Goal: Navigation & Orientation: Find specific page/section

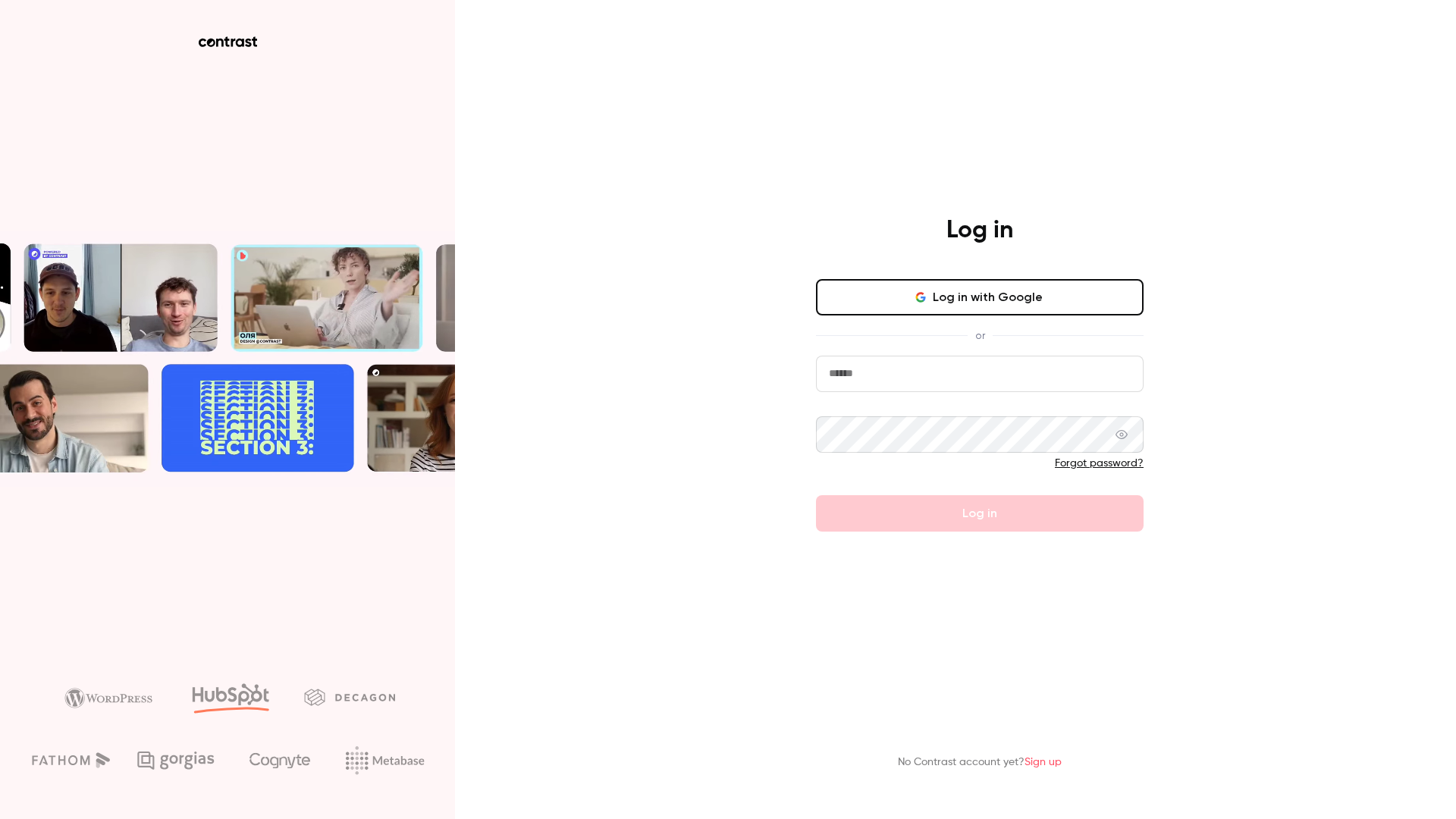
click at [930, 295] on button "Log in with Google" at bounding box center [980, 297] width 328 height 36
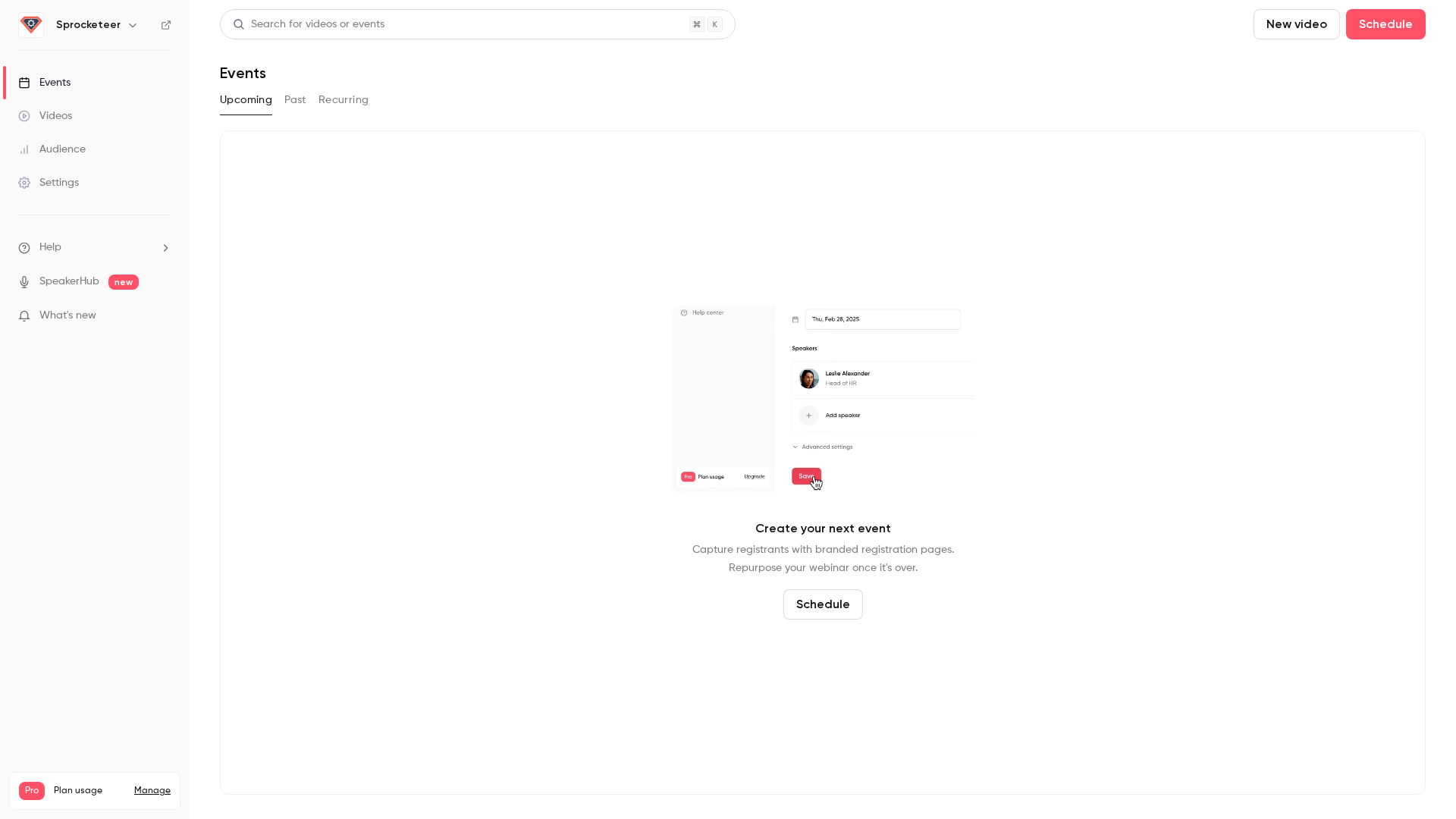
click at [108, 23] on h6 "Sprocketeer" at bounding box center [89, 25] width 65 height 15
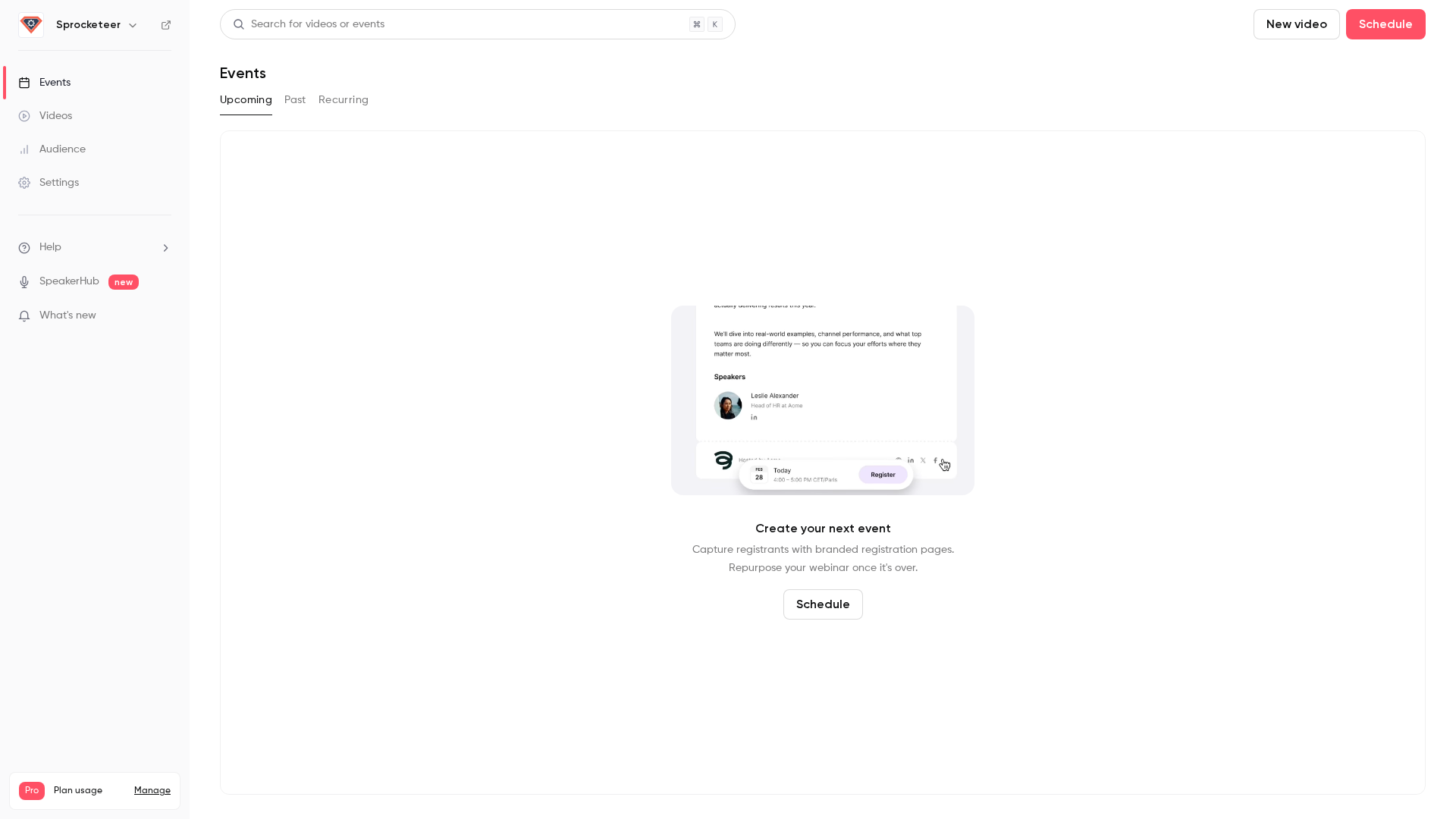
click at [123, 25] on button "button" at bounding box center [132, 25] width 18 height 18
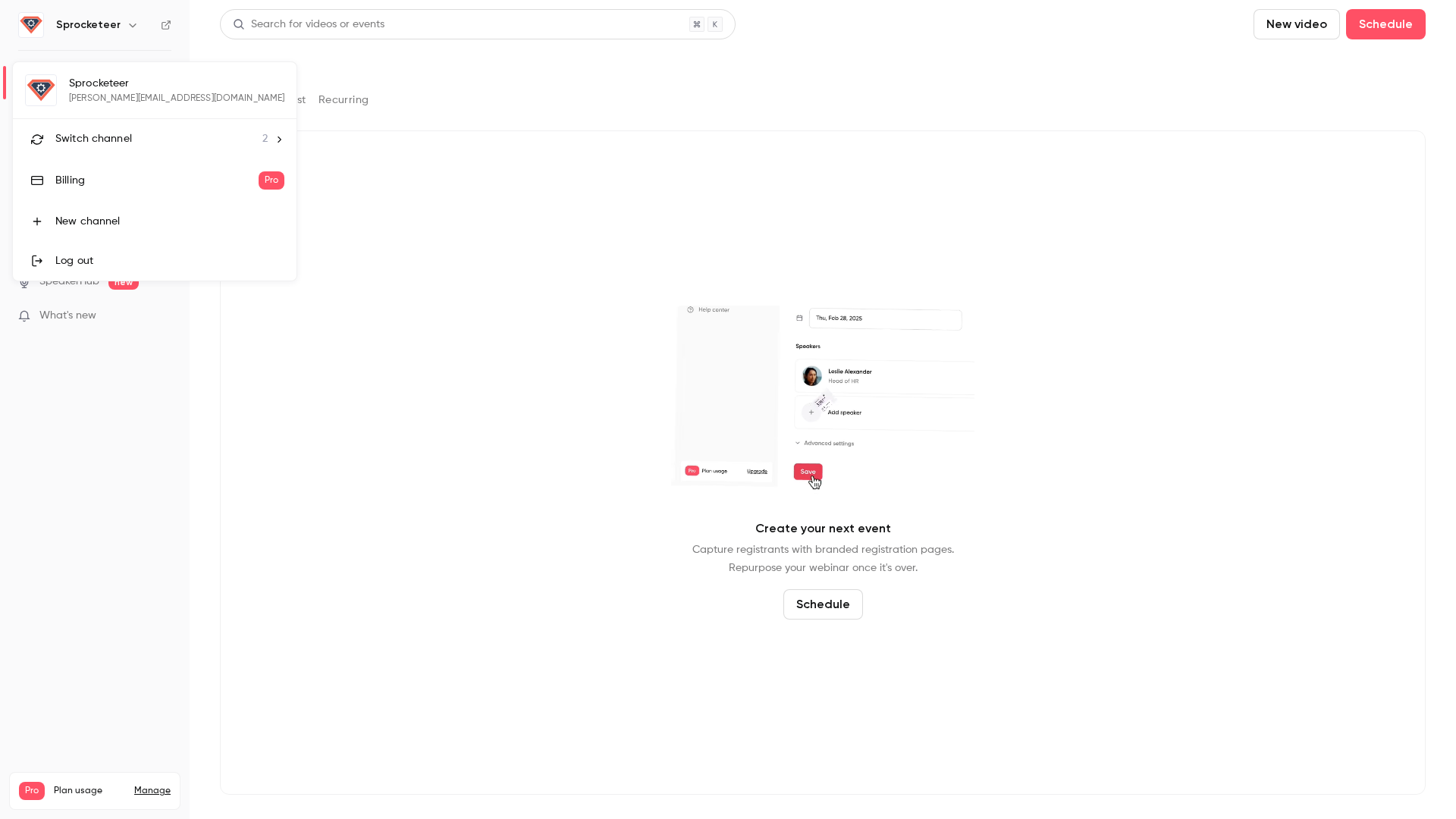
click at [122, 135] on span "Switch channel" at bounding box center [94, 138] width 77 height 16
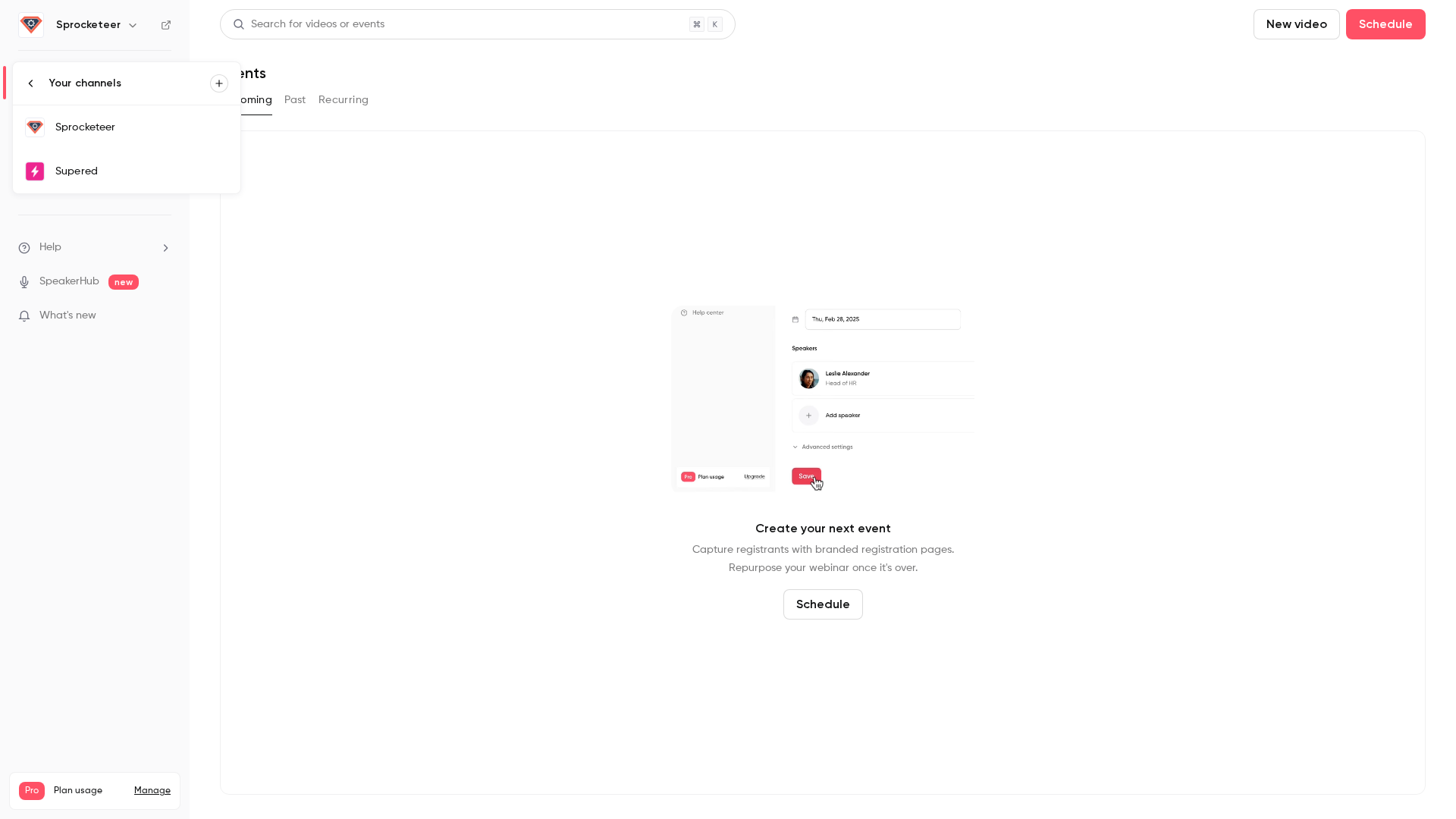
click at [103, 162] on link "Supered" at bounding box center [127, 171] width 228 height 44
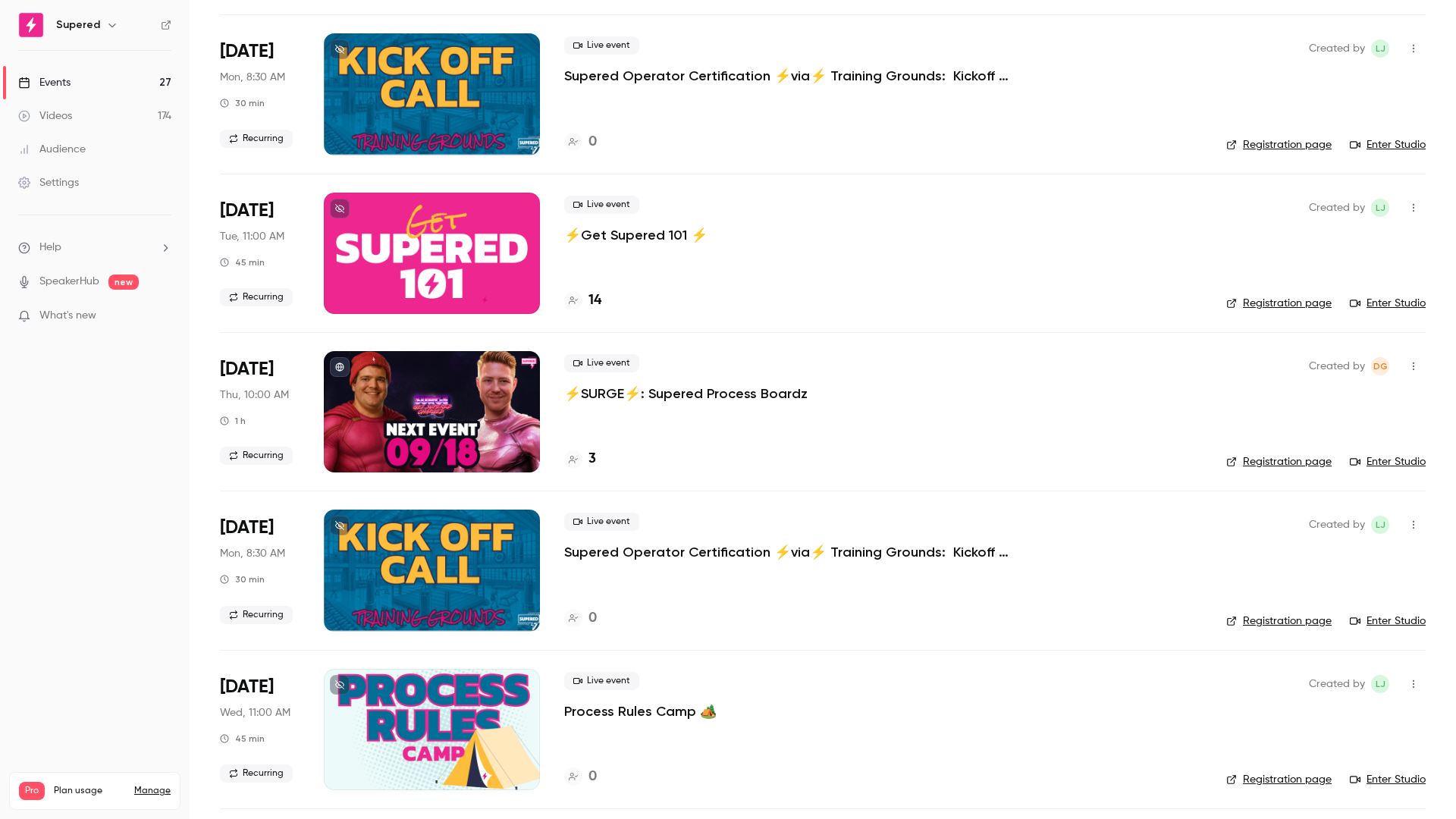
scroll to position [261, 0]
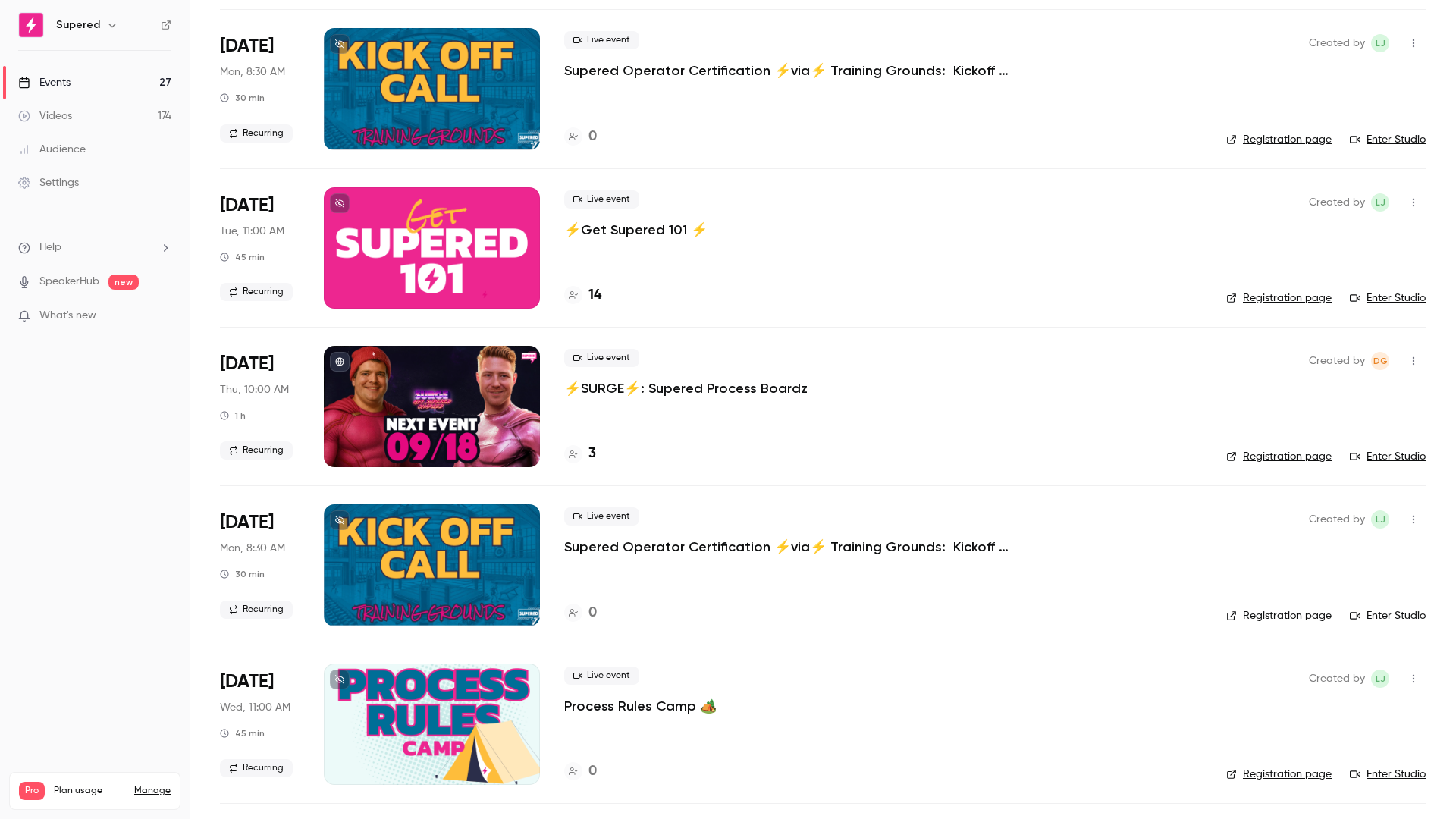
click at [656, 384] on p "⚡️SURGE⚡️: Supered Process Boardz" at bounding box center [685, 388] width 243 height 18
